Goal: Transaction & Acquisition: Subscribe to service/newsletter

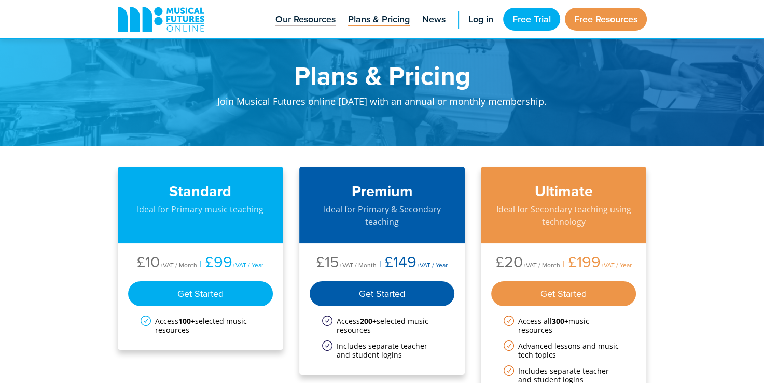
click at [316, 20] on span "Our Resources" at bounding box center [305, 19] width 60 height 14
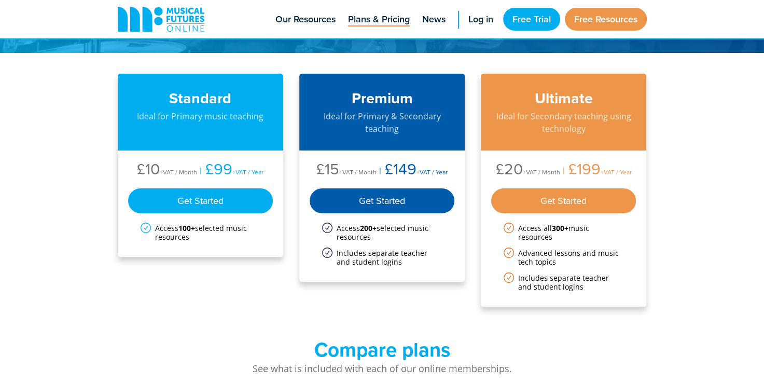
scroll to position [93, 0]
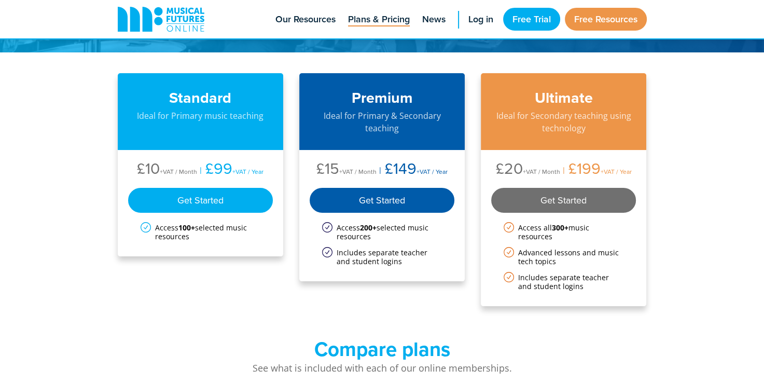
click at [567, 202] on div "Get Started" at bounding box center [563, 200] width 145 height 25
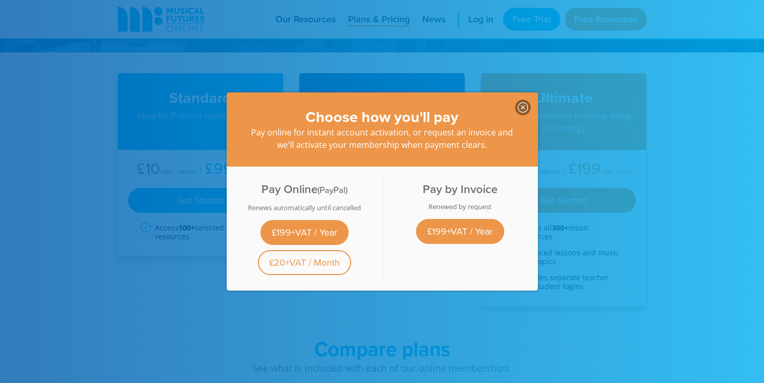
click at [519, 103] on icon at bounding box center [523, 107] width 10 height 10
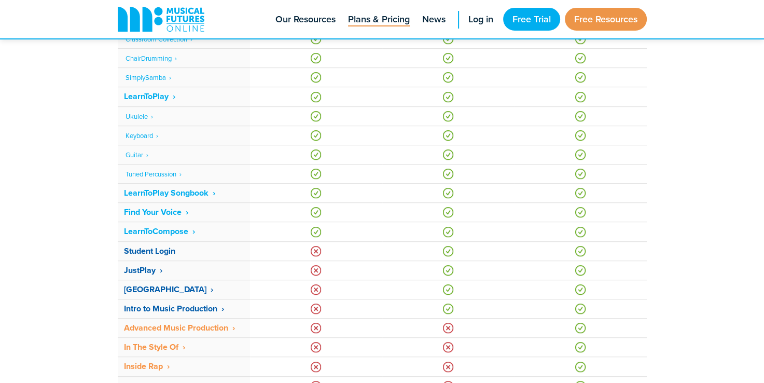
scroll to position [707, 0]
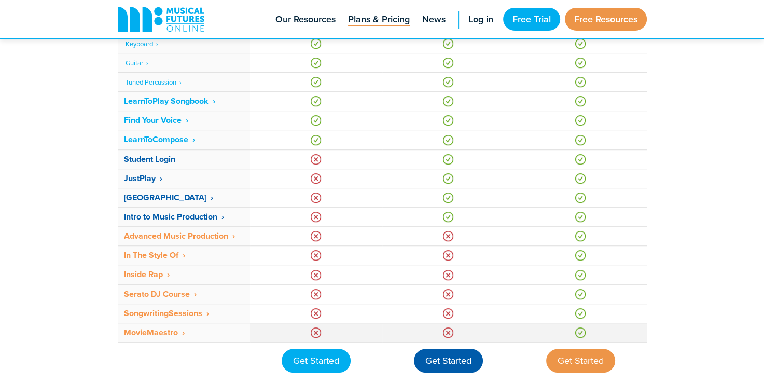
click at [158, 338] on strong "MovieMaestro ‎ ›" at bounding box center [154, 332] width 61 height 12
